Goal: Navigation & Orientation: Understand site structure

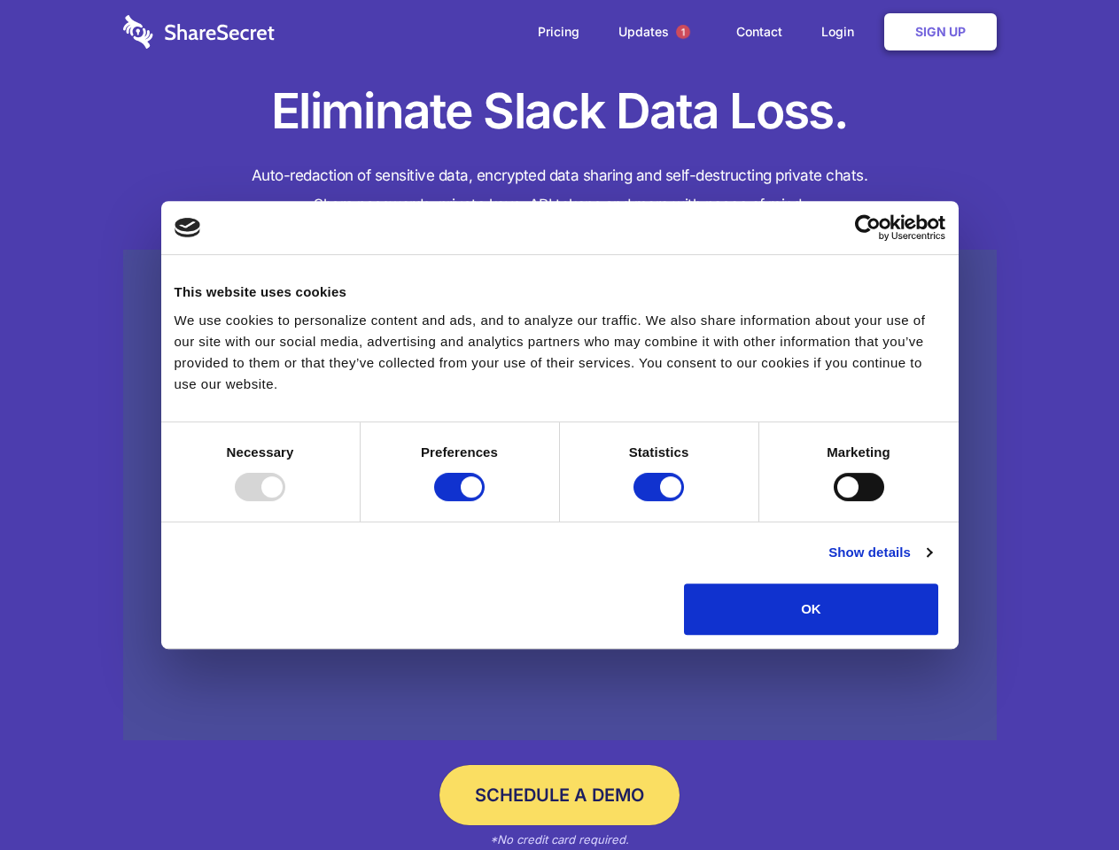
click at [285, 501] on div at bounding box center [260, 487] width 50 height 28
click at [485, 501] on input "Preferences" at bounding box center [459, 487] width 50 height 28
checkbox input "false"
click at [661, 501] on input "Statistics" at bounding box center [658, 487] width 50 height 28
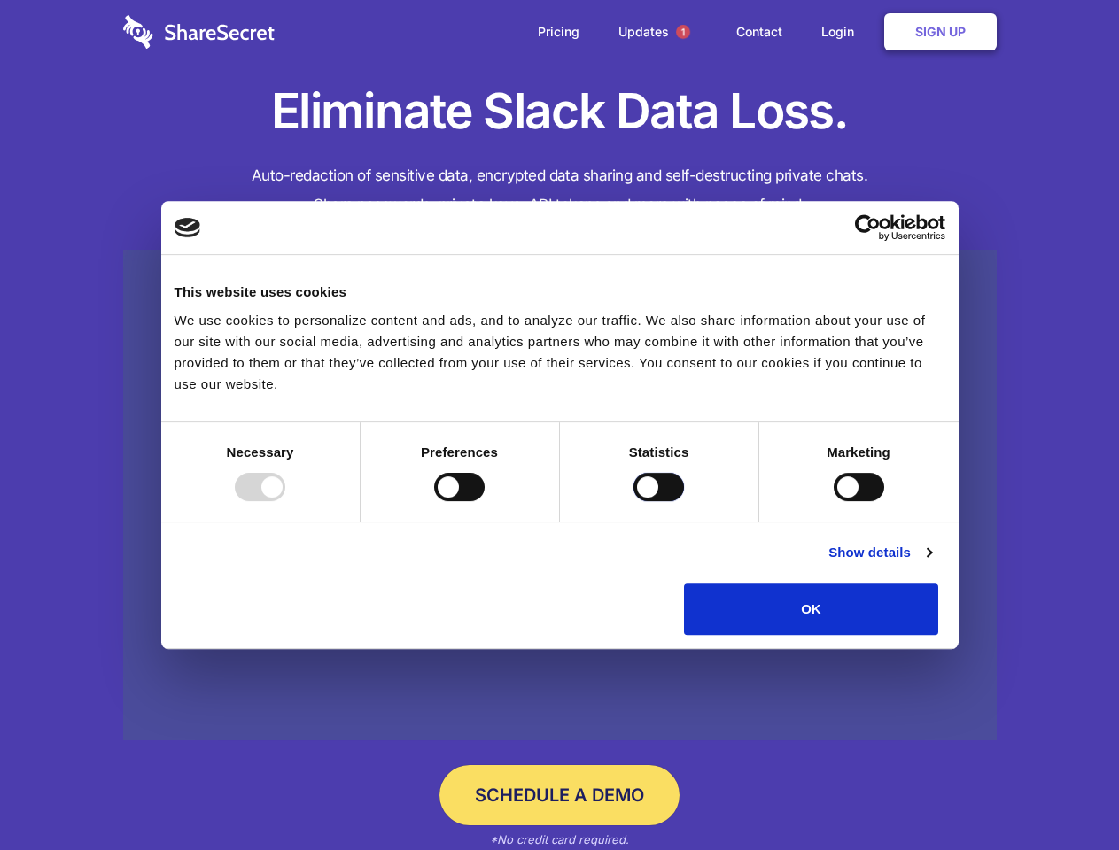
checkbox input "false"
click at [833, 501] on input "Marketing" at bounding box center [858, 487] width 50 height 28
checkbox input "true"
click at [931, 563] on link "Show details" at bounding box center [879, 552] width 103 height 21
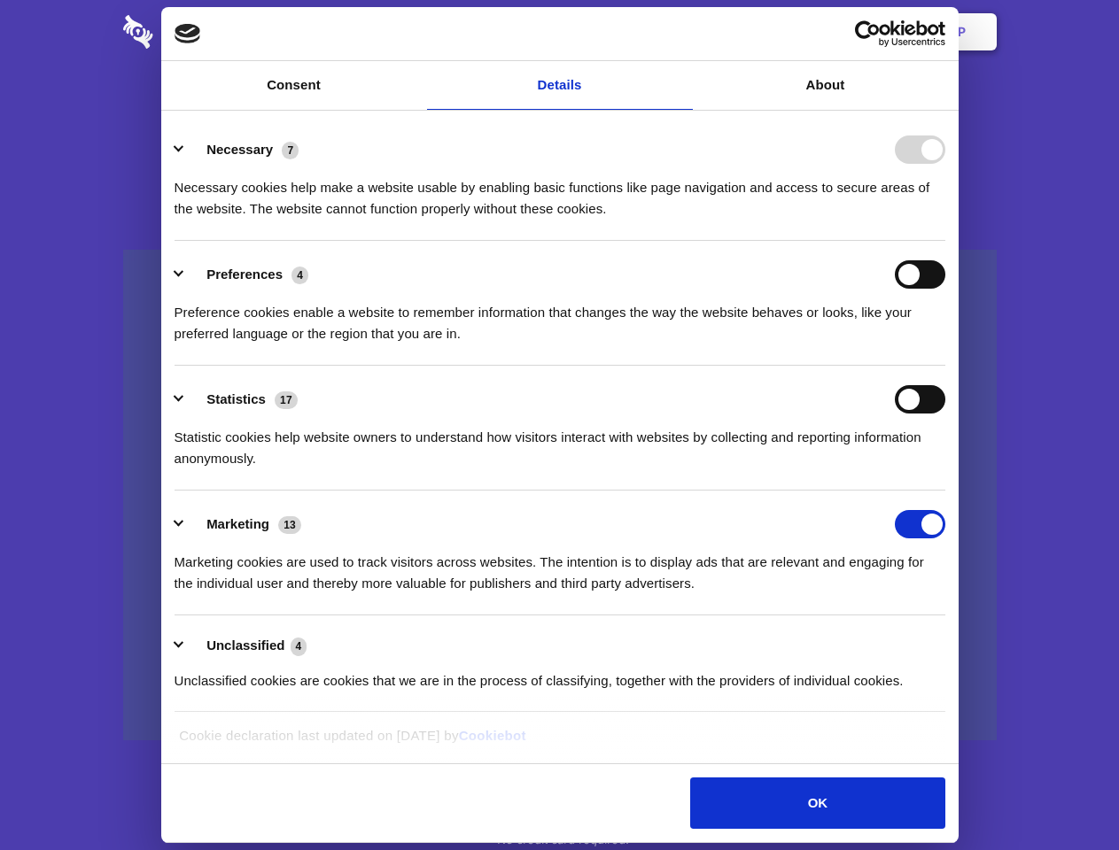
click at [945, 241] on li "Necessary 7 Necessary cookies help make a website usable by enabling basic func…" at bounding box center [559, 178] width 771 height 125
